Goal: Task Accomplishment & Management: Manage account settings

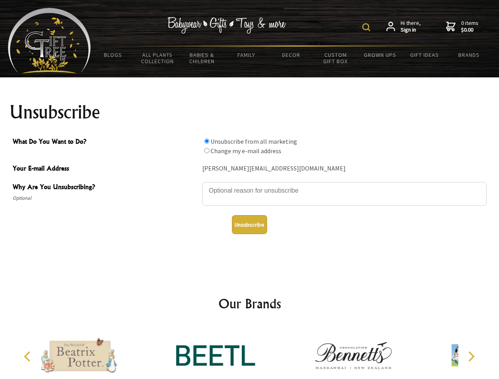
click at [367, 27] on img at bounding box center [366, 27] width 8 height 8
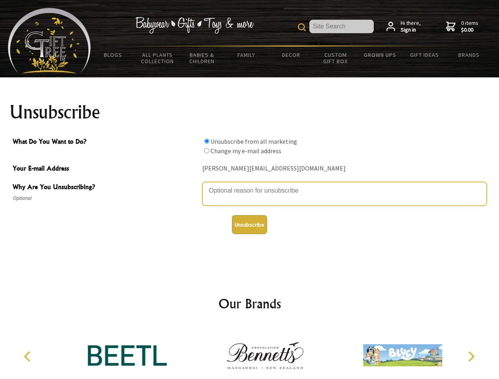
click at [250, 185] on textarea "Why Are You Unsubscribing?" at bounding box center [344, 194] width 284 height 24
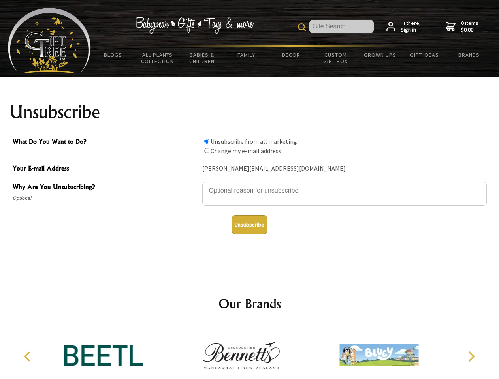
click at [207, 141] on input "What Do You Want to Do?" at bounding box center [206, 141] width 5 height 5
click at [207, 151] on input "What Do You Want to Do?" at bounding box center [206, 150] width 5 height 5
radio input "true"
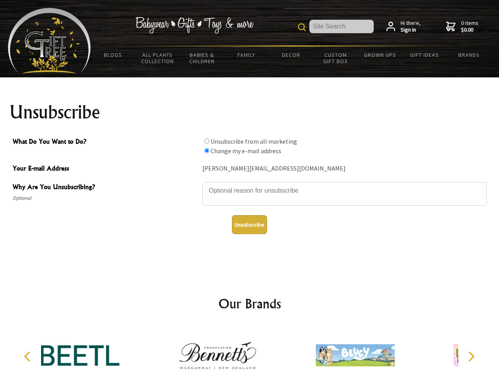
click at [249, 225] on button "Unsubscribe" at bounding box center [249, 224] width 35 height 19
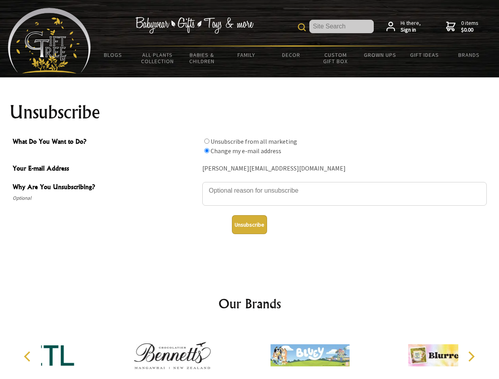
click at [28, 357] on icon "Previous" at bounding box center [28, 357] width 10 height 10
click at [471, 357] on icon "Next" at bounding box center [470, 357] width 10 height 10
